Goal: Check status: Check status

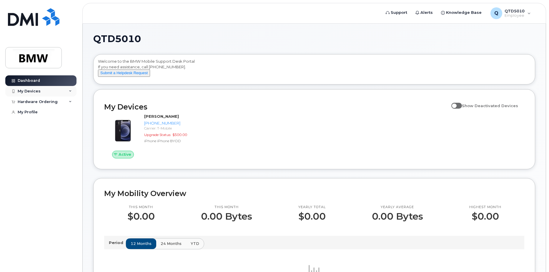
click at [33, 92] on div "My Devices" at bounding box center [29, 91] width 23 height 5
click at [51, 117] on div "([PERSON_NAME])" at bounding box center [54, 118] width 36 height 5
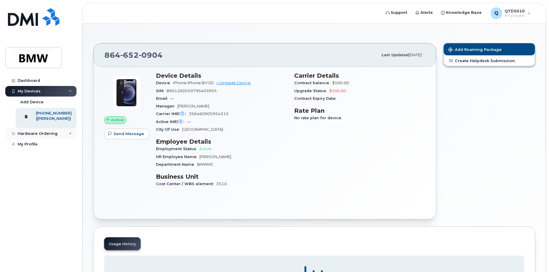
click at [41, 136] on div "Hardware Ordering" at bounding box center [38, 133] width 40 height 5
click at [33, 147] on div "My Orders" at bounding box center [30, 144] width 21 height 5
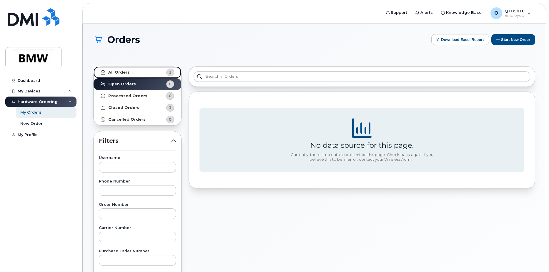
click at [134, 74] on link "All Orders 1" at bounding box center [138, 73] width 88 height 12
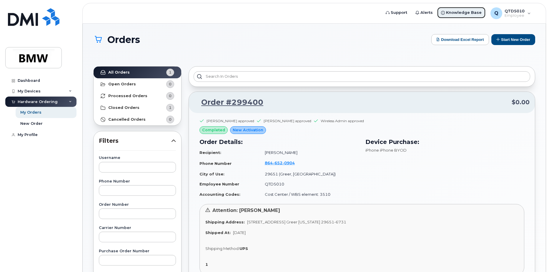
click at [455, 14] on span "Knowledge Base" at bounding box center [464, 13] width 36 height 6
